Goal: Task Accomplishment & Management: Complete application form

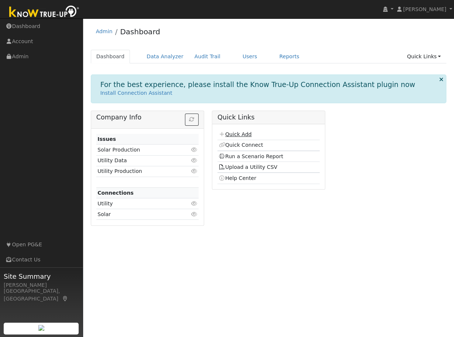
click at [234, 133] on link "Quick Add" at bounding box center [234, 134] width 33 height 6
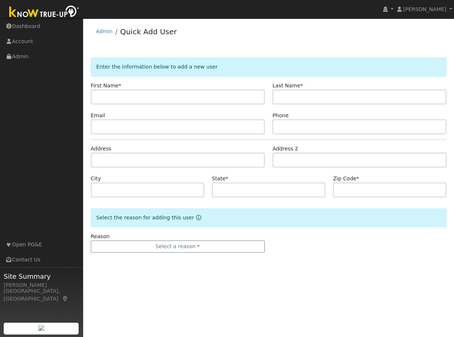
click at [166, 98] on input "text" at bounding box center [178, 97] width 174 height 15
type input "JR"
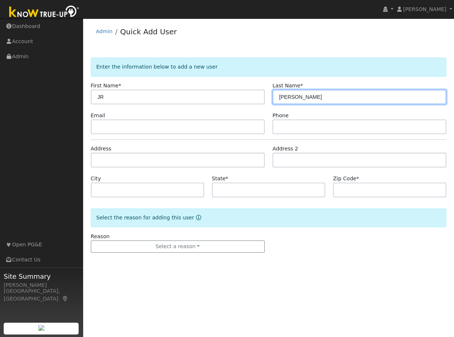
type input "Cardoza"
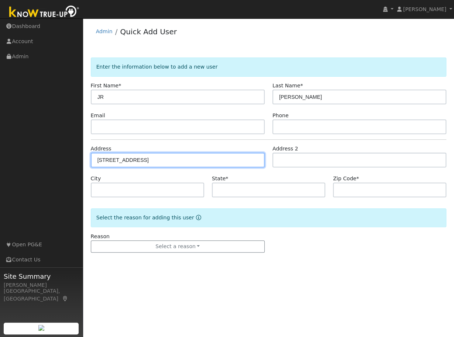
type input "5005 El Don Drive"
type input "Rocklin"
type input "CA"
type input "95677"
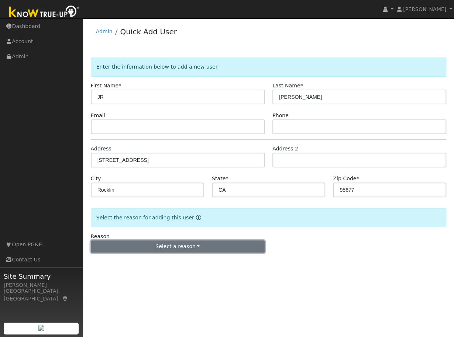
click at [180, 245] on button "Select a reason" at bounding box center [178, 246] width 174 height 13
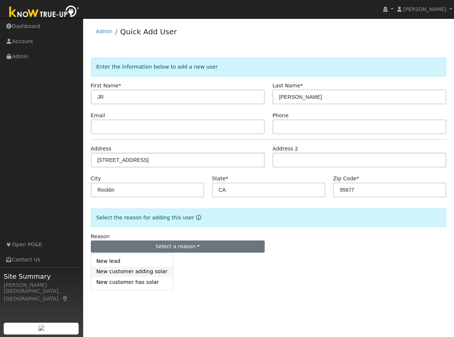
click at [132, 274] on link "New customer adding solar" at bounding box center [131, 272] width 81 height 10
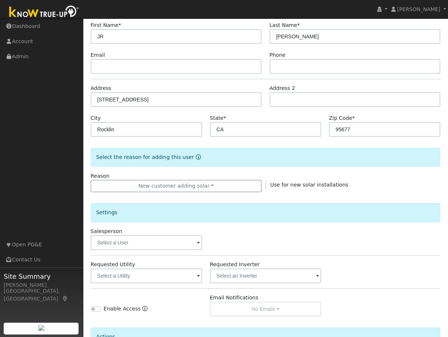
scroll to position [139, 0]
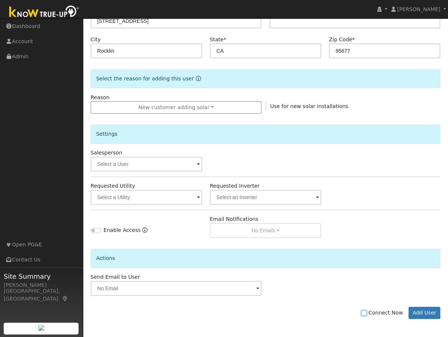
click at [367, 312] on input "Connect Now" at bounding box center [363, 312] width 5 height 5
checkbox input "true"
click at [427, 313] on button "Add User" at bounding box center [425, 313] width 32 height 13
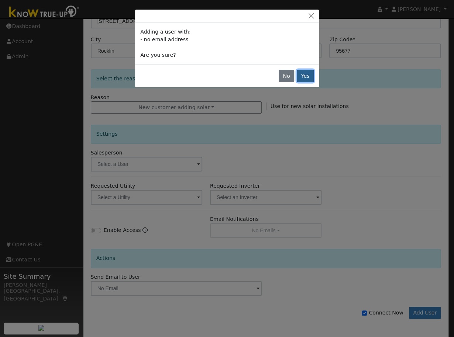
click at [307, 72] on button "Yes" at bounding box center [304, 76] width 17 height 13
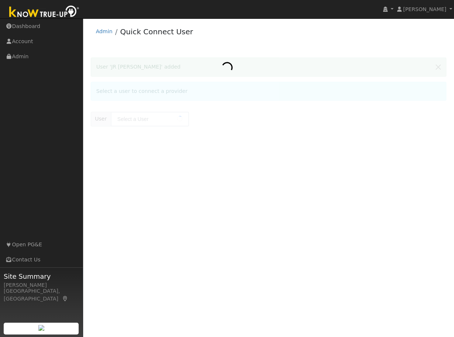
type input "JR [PERSON_NAME]"
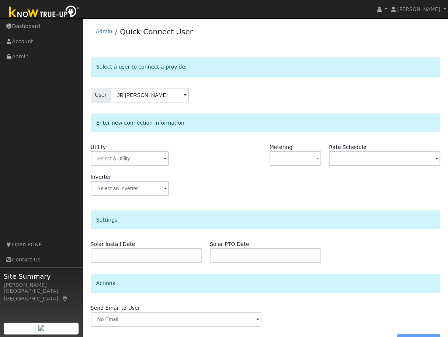
click at [166, 157] on span at bounding box center [165, 159] width 3 height 8
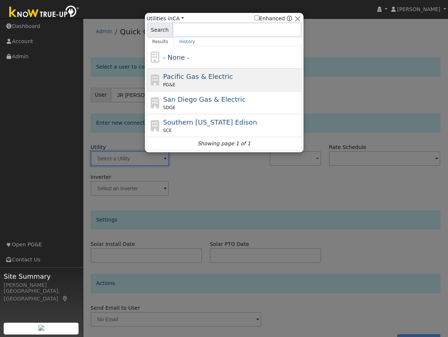
click at [180, 76] on span "Pacific Gas & Electric" at bounding box center [198, 77] width 70 height 8
type input "PG&E"
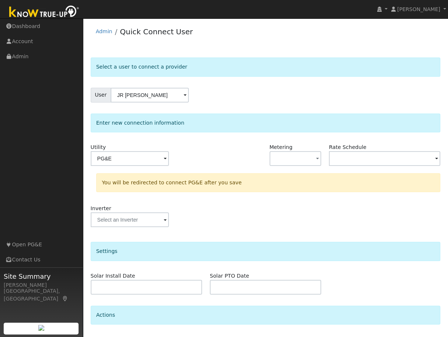
scroll to position [51, 0]
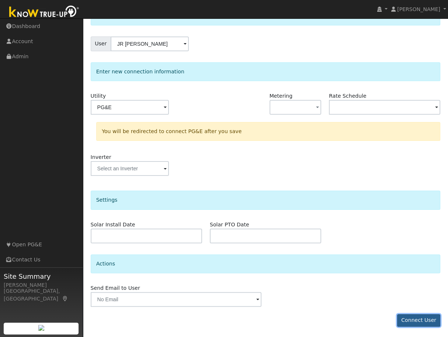
click at [409, 316] on button "Connect User" at bounding box center [419, 320] width 44 height 13
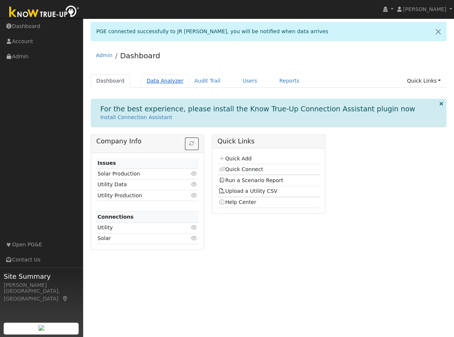
click at [165, 81] on link "Data Analyzer" at bounding box center [165, 81] width 48 height 14
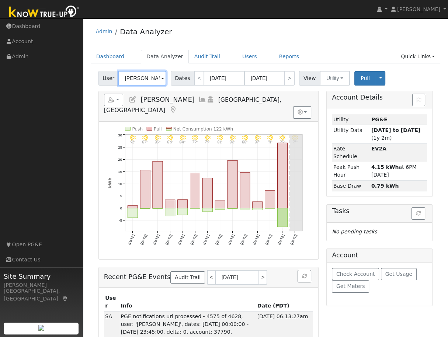
click at [155, 79] on input "[PERSON_NAME]" at bounding box center [142, 78] width 48 height 15
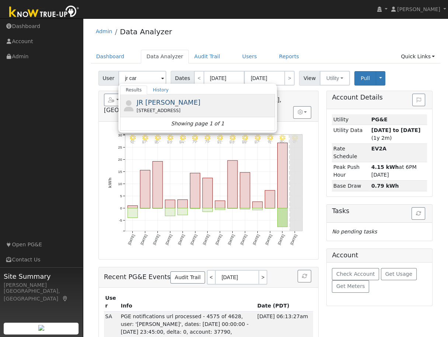
click at [149, 104] on span "JR [PERSON_NAME]" at bounding box center [168, 102] width 64 height 8
type input "JR [PERSON_NAME]"
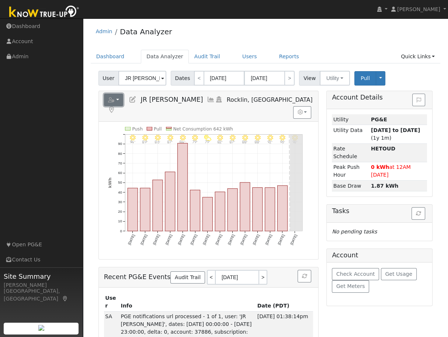
click at [119, 99] on button "button" at bounding box center [114, 100] width 20 height 13
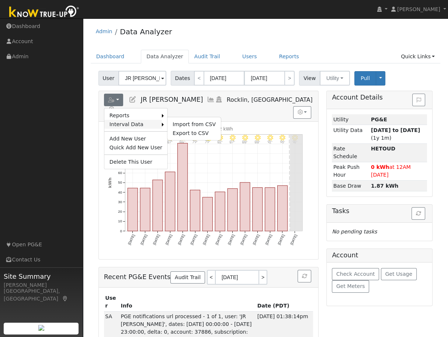
click at [114, 124] on link "Interval Data" at bounding box center [133, 124] width 58 height 9
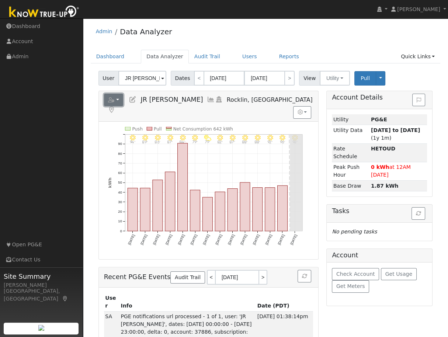
click at [119, 99] on button "button" at bounding box center [114, 100] width 20 height 13
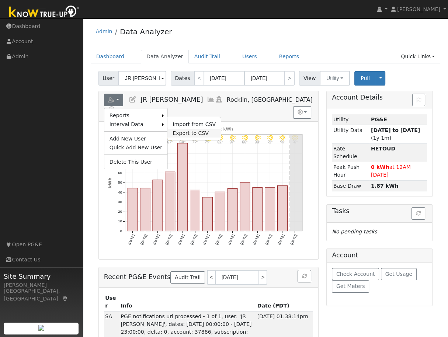
click at [181, 132] on link "Export to CSV" at bounding box center [193, 133] width 53 height 9
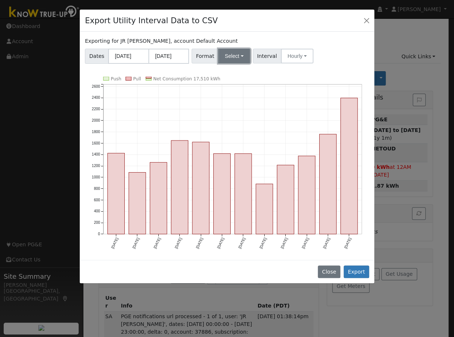
click at [236, 57] on button "Select" at bounding box center [234, 56] width 32 height 15
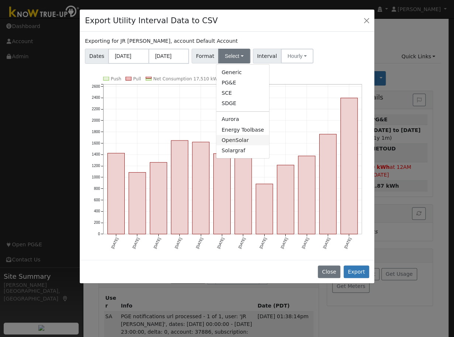
click at [231, 140] on link "OpenSolar" at bounding box center [242, 140] width 53 height 10
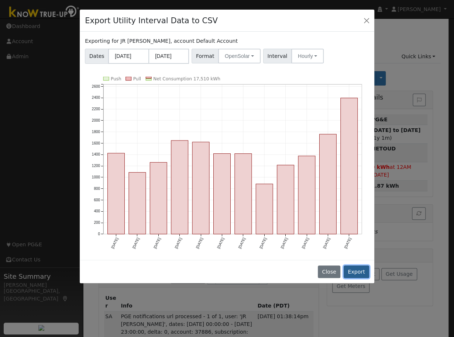
click at [356, 270] on button "Export" at bounding box center [355, 271] width 25 height 13
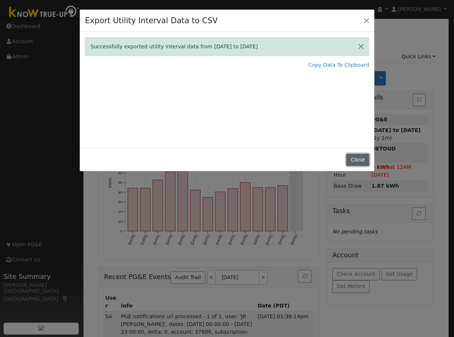
click at [355, 159] on button "Close" at bounding box center [357, 160] width 22 height 13
